Goal: Task Accomplishment & Management: Manage account settings

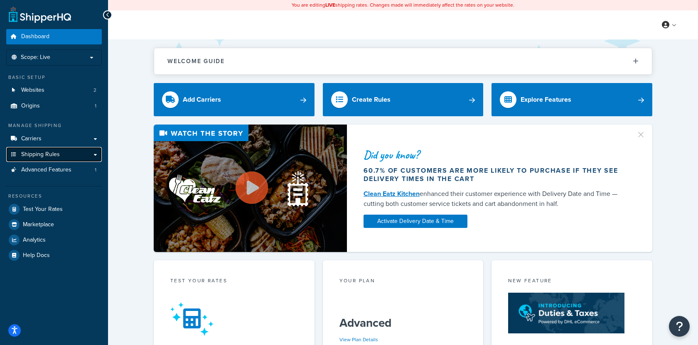
click at [67, 153] on link "Shipping Rules" at bounding box center [54, 154] width 96 height 15
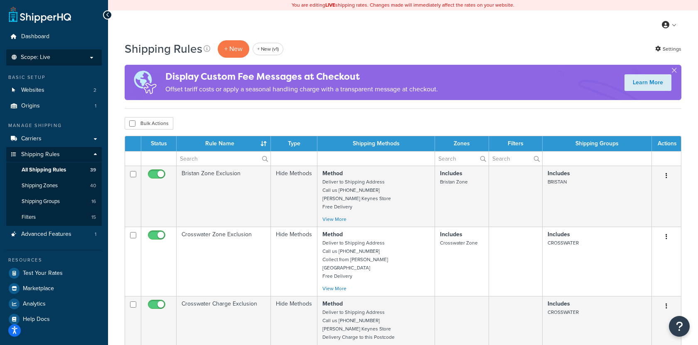
click at [74, 57] on p "Scope: Live" at bounding box center [54, 57] width 88 height 7
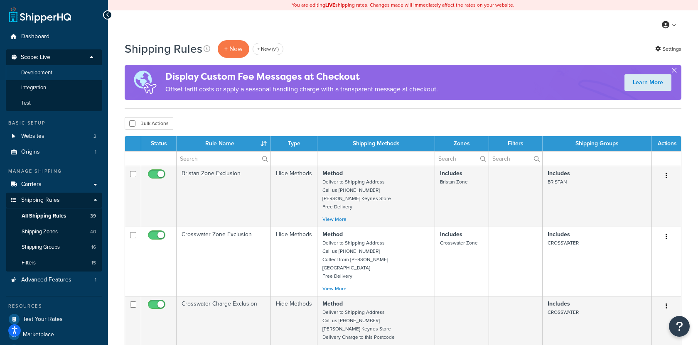
click at [55, 77] on li "Development" at bounding box center [54, 72] width 96 height 15
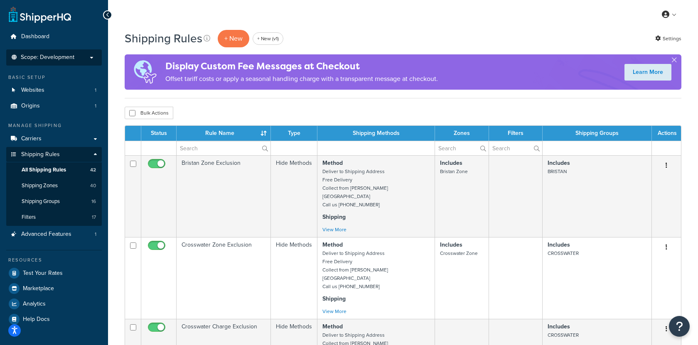
click at [49, 57] on span "Scope: Development" at bounding box center [48, 57] width 54 height 7
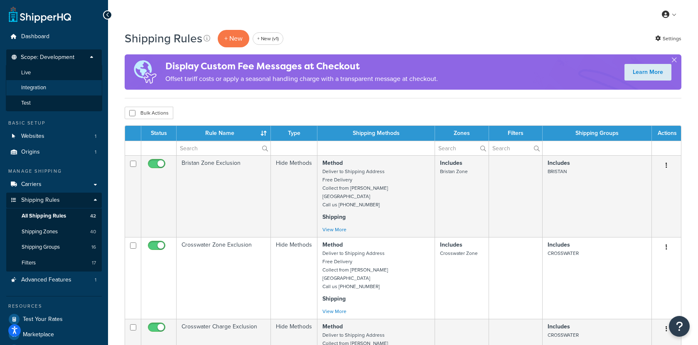
click at [53, 92] on li "Integration" at bounding box center [54, 87] width 96 height 15
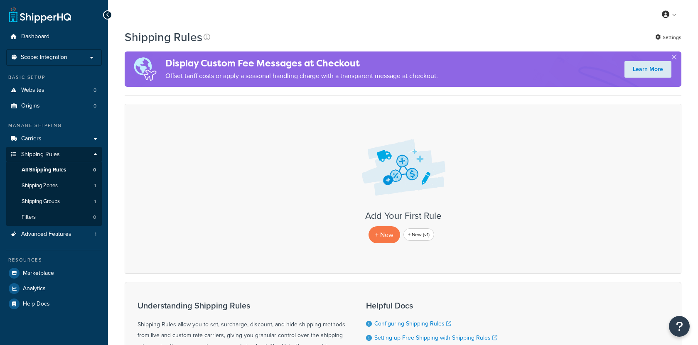
click at [61, 59] on span "Scope: Integration" at bounding box center [44, 57] width 47 height 7
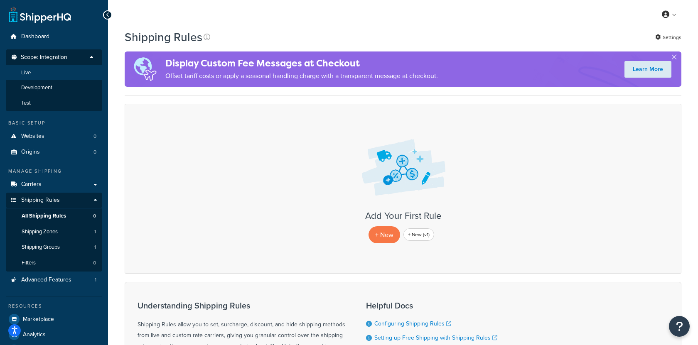
click at [51, 74] on li "Live" at bounding box center [54, 72] width 96 height 15
